Goal: Task Accomplishment & Management: Manage account settings

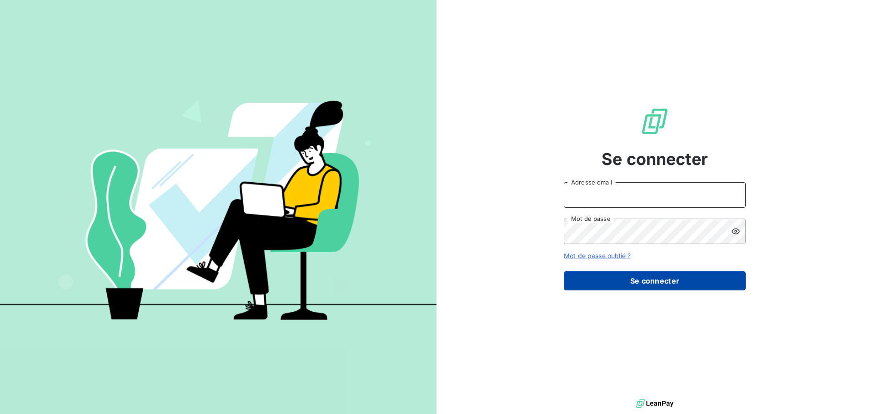
type input "[PERSON_NAME][EMAIL_ADDRESS][DOMAIN_NAME]"
click at [656, 275] on button "Se connecter" at bounding box center [655, 281] width 182 height 19
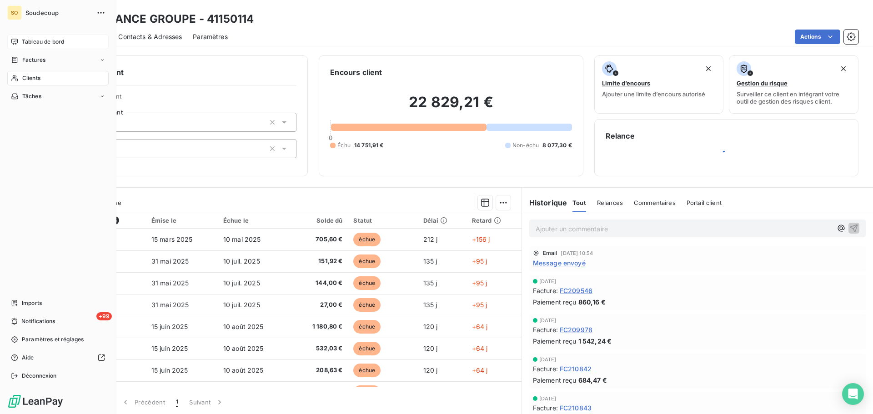
click at [48, 41] on span "Tableau de bord" at bounding box center [43, 42] width 42 height 8
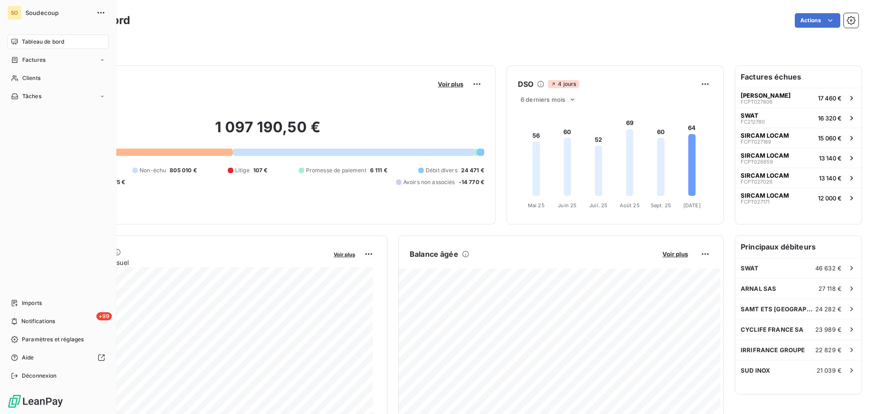
click at [60, 40] on span "Tableau de bord" at bounding box center [43, 42] width 42 height 8
click at [40, 43] on span "Tableau de bord" at bounding box center [43, 42] width 42 height 8
click at [40, 77] on span "Clients" at bounding box center [31, 78] width 18 height 8
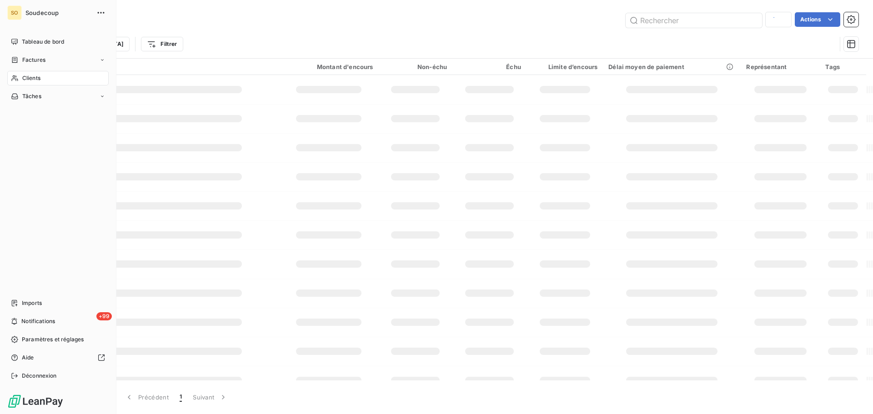
type input "gb fo"
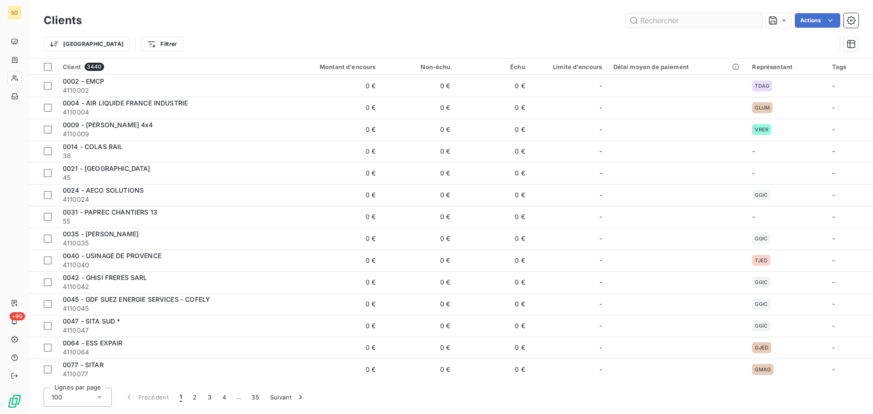
click at [651, 21] on input "text" at bounding box center [694, 20] width 136 height 15
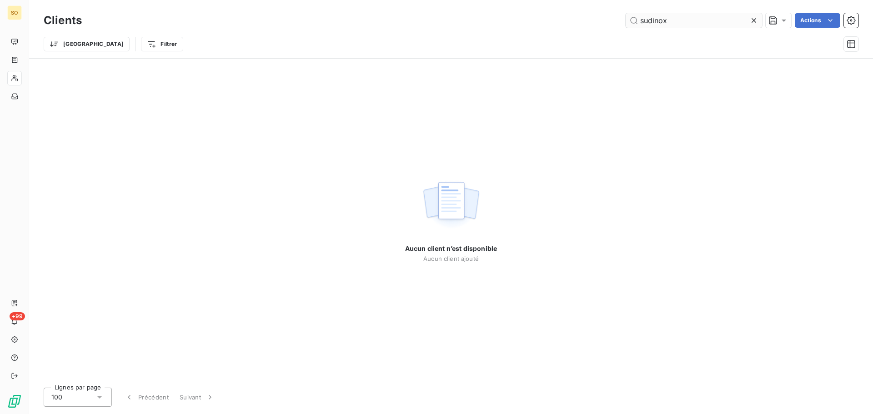
drag, startPoint x: 653, startPoint y: 19, endPoint x: 662, endPoint y: 17, distance: 8.8
click at [654, 18] on input "sudinox" at bounding box center [694, 20] width 136 height 15
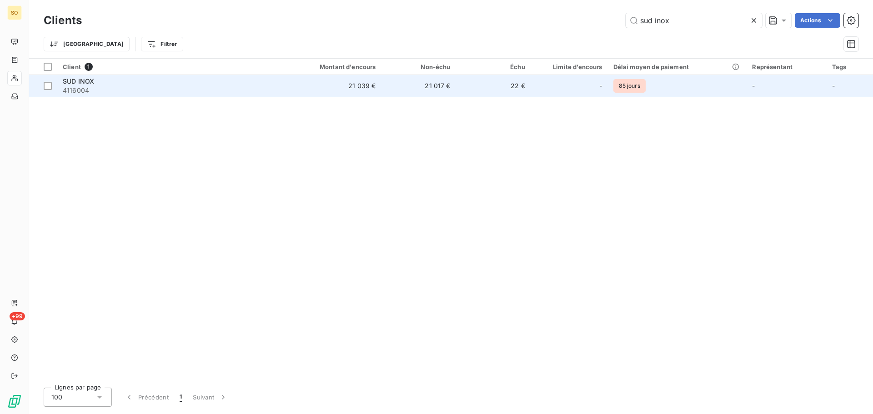
type input "sud inox"
click at [499, 87] on td "22 €" at bounding box center [493, 86] width 75 height 22
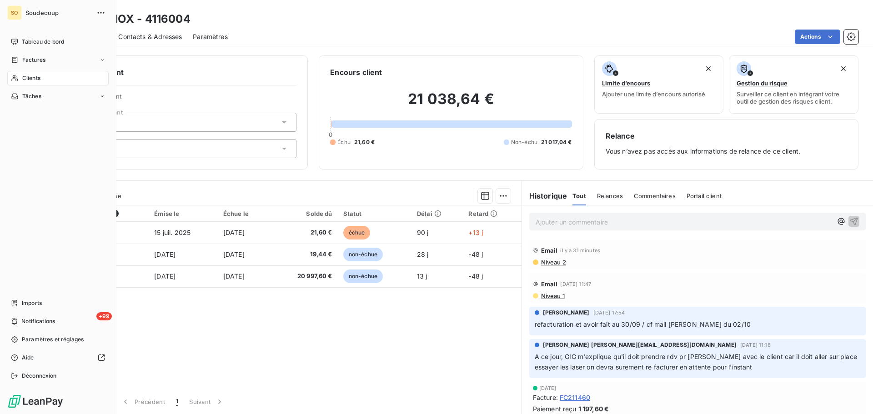
click at [41, 81] on div "Clients" at bounding box center [57, 78] width 101 height 15
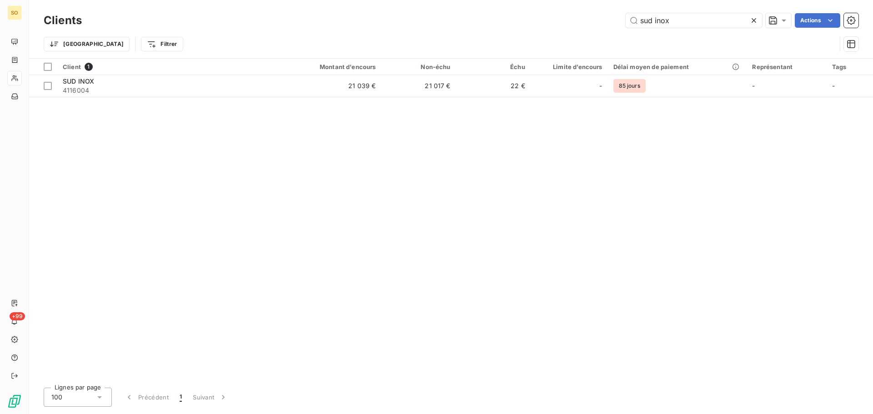
drag, startPoint x: 683, startPoint y: 22, endPoint x: 626, endPoint y: 28, distance: 57.1
click at [626, 28] on div "Clients sud inox Actions" at bounding box center [451, 20] width 815 height 19
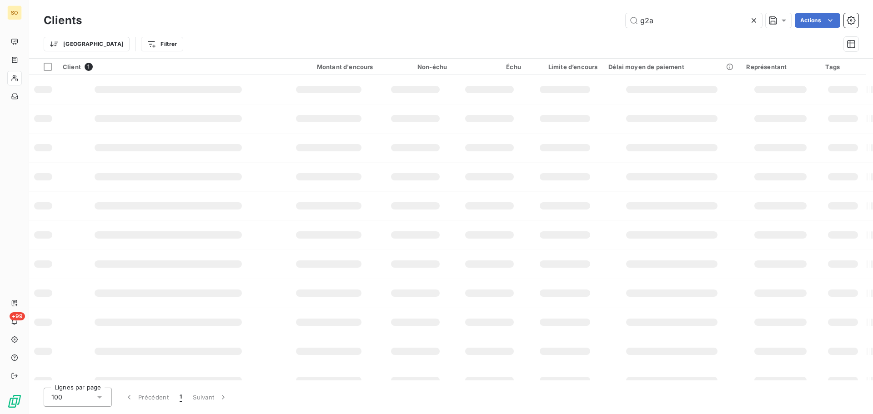
type input "g2a"
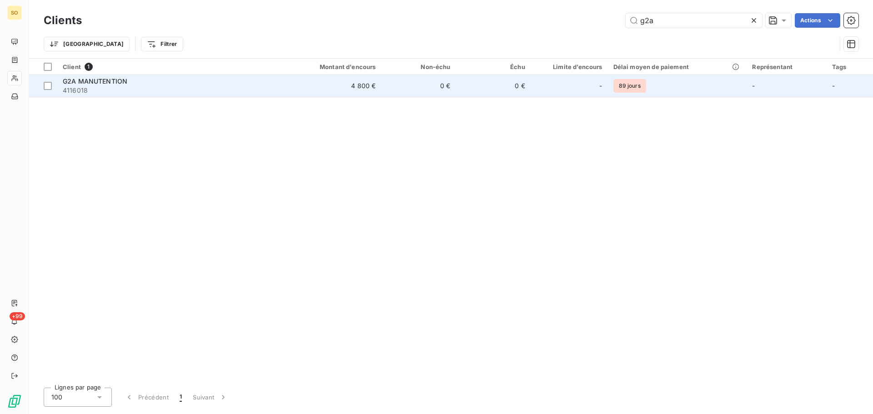
click at [293, 90] on td "4 800 €" at bounding box center [331, 86] width 100 height 22
